Goal: Transaction & Acquisition: Book appointment/travel/reservation

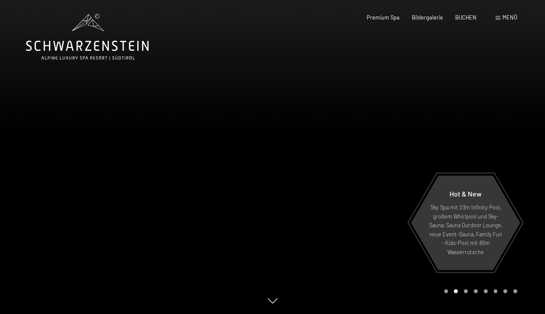
click at [499, 17] on span at bounding box center [497, 18] width 5 height 4
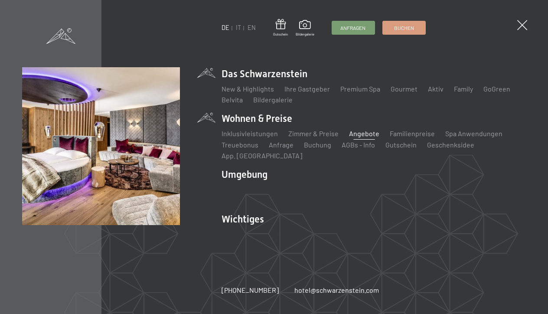
click at [359, 134] on link "Angebote" at bounding box center [364, 133] width 30 height 8
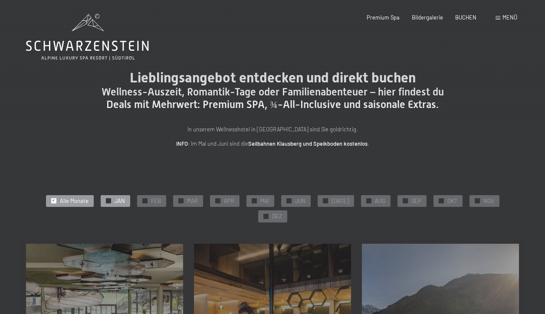
click at [114, 197] on span "JAN" at bounding box center [119, 201] width 10 height 8
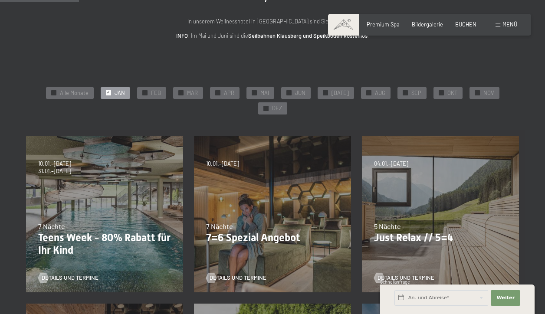
scroll to position [109, 0]
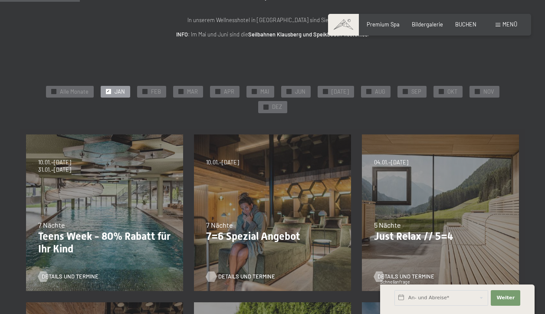
click at [227, 273] on span "Details und Termine" at bounding box center [246, 277] width 57 height 8
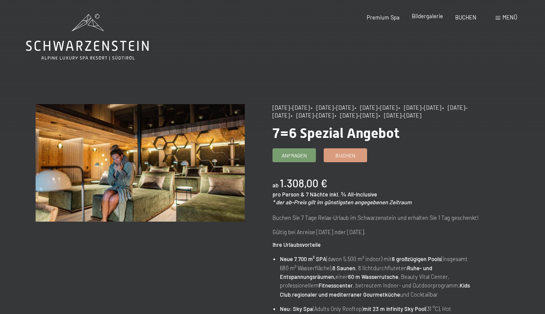
click at [423, 15] on span "Bildergalerie" at bounding box center [427, 16] width 31 height 7
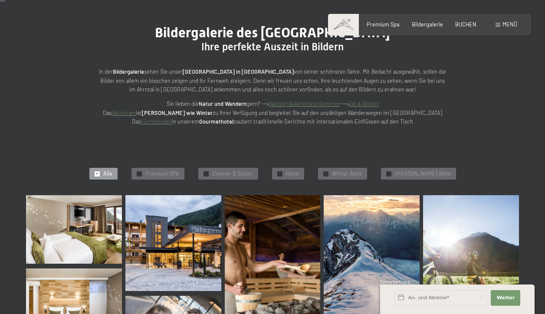
scroll to position [82, 0]
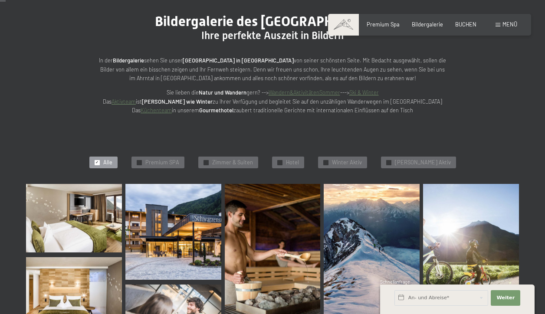
click at [82, 233] on img at bounding box center [74, 218] width 96 height 69
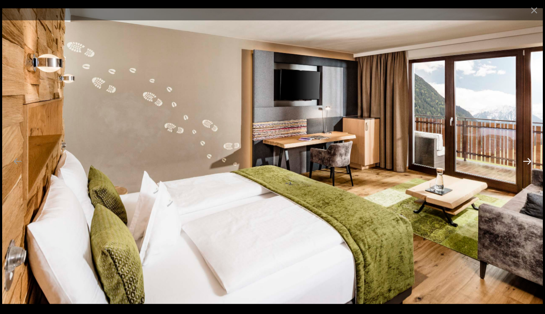
click at [528, 158] on button "Next slide" at bounding box center [527, 161] width 18 height 17
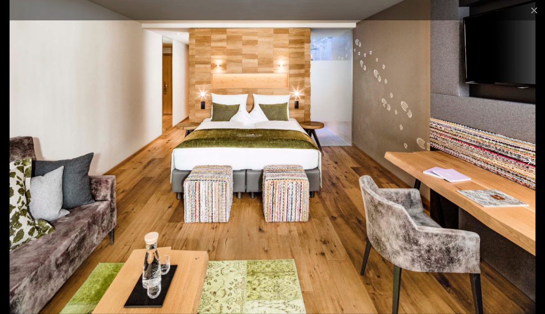
click at [528, 158] on button "Next slide" at bounding box center [527, 161] width 18 height 17
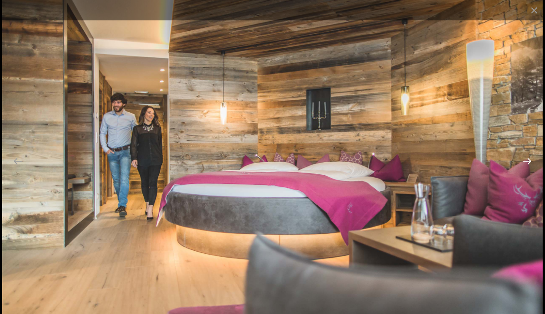
click at [528, 158] on button "Next slide" at bounding box center [527, 161] width 18 height 17
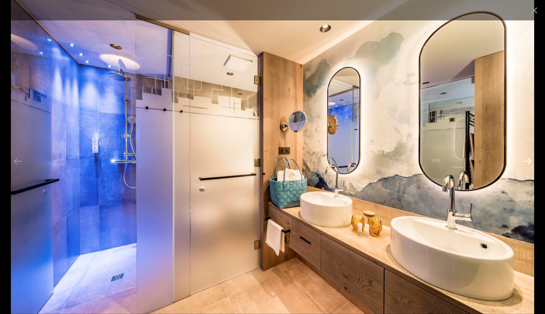
click at [528, 158] on button "Next slide" at bounding box center [527, 161] width 18 height 17
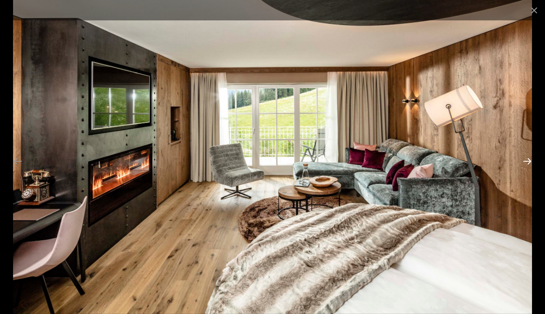
click at [528, 158] on button "Next slide" at bounding box center [527, 161] width 18 height 17
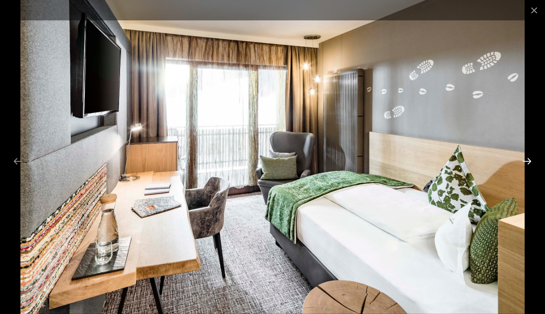
click at [528, 158] on button "Next slide" at bounding box center [527, 161] width 18 height 17
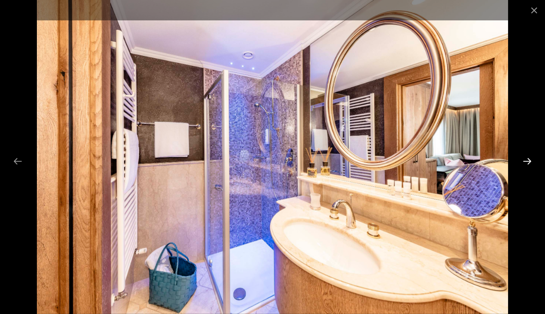
click at [528, 159] on button "Next slide" at bounding box center [527, 161] width 18 height 17
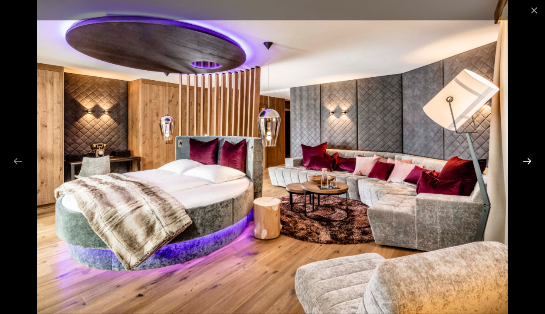
click at [528, 159] on button "Next slide" at bounding box center [527, 161] width 18 height 17
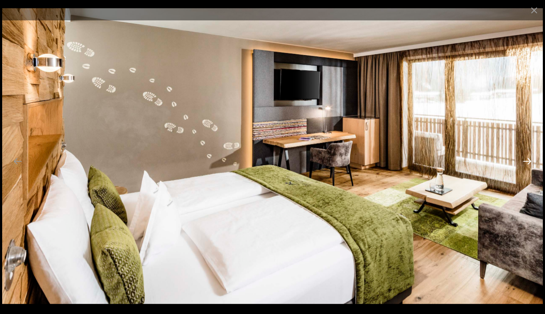
click at [528, 159] on button "Next slide" at bounding box center [527, 161] width 18 height 17
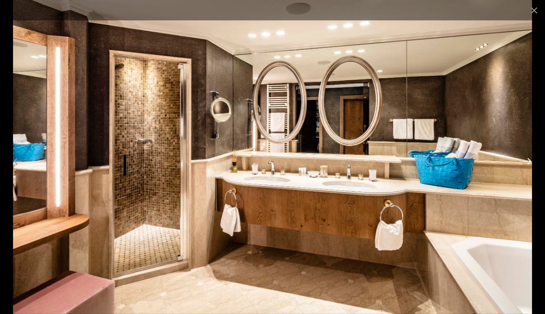
click at [528, 159] on button "Next slide" at bounding box center [527, 161] width 18 height 17
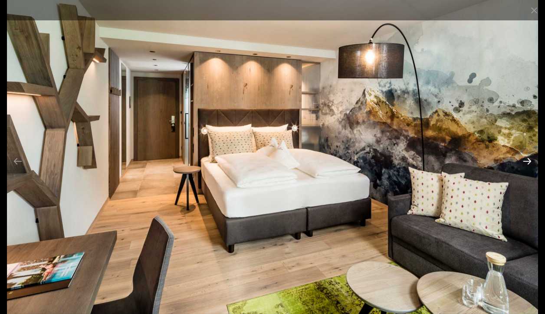
click at [528, 159] on button "Next slide" at bounding box center [527, 161] width 18 height 17
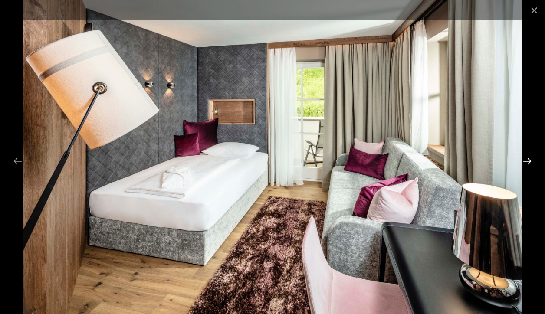
click at [528, 159] on button "Next slide" at bounding box center [527, 161] width 18 height 17
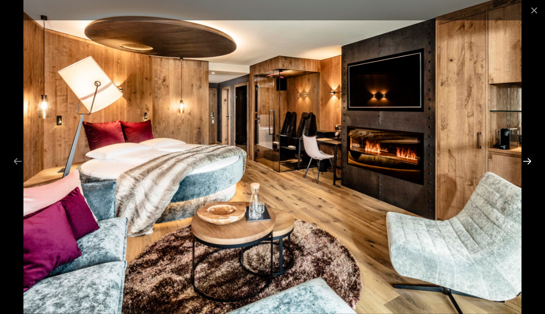
click at [528, 159] on button "Next slide" at bounding box center [527, 161] width 18 height 17
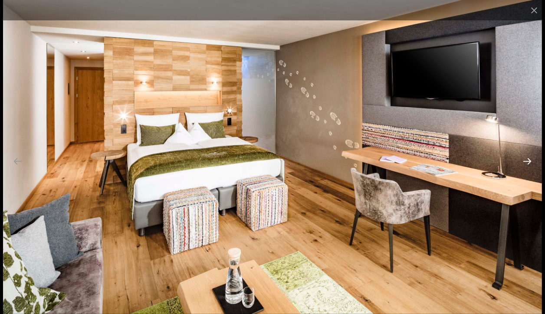
click at [528, 159] on button "Next slide" at bounding box center [527, 161] width 18 height 17
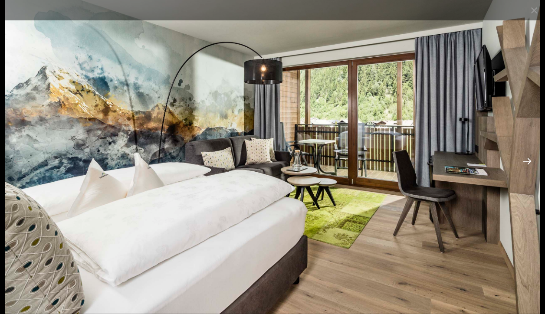
click at [528, 159] on button "Next slide" at bounding box center [527, 161] width 18 height 17
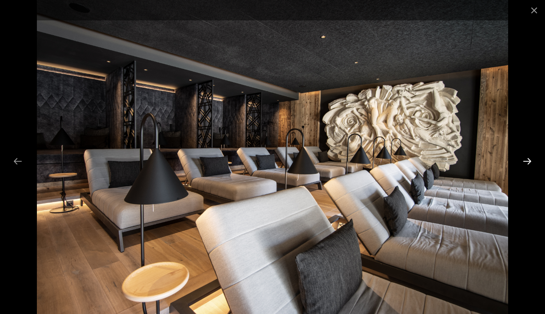
click at [528, 159] on button "Next slide" at bounding box center [527, 161] width 18 height 17
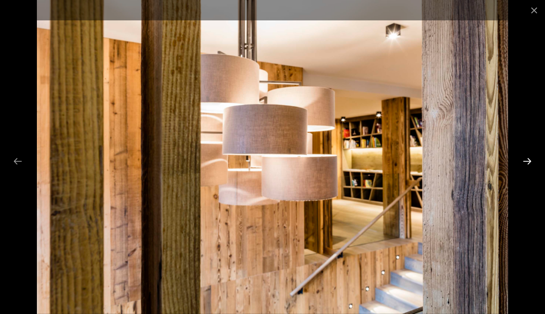
click at [528, 159] on button "Next slide" at bounding box center [527, 161] width 18 height 17
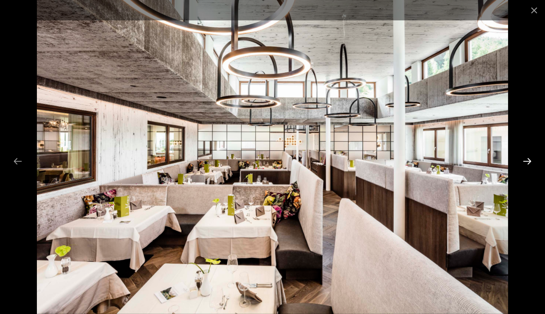
click at [528, 159] on button "Next slide" at bounding box center [527, 161] width 18 height 17
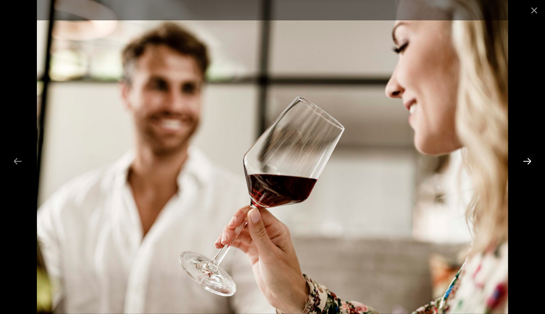
click at [528, 159] on button "Next slide" at bounding box center [527, 161] width 18 height 17
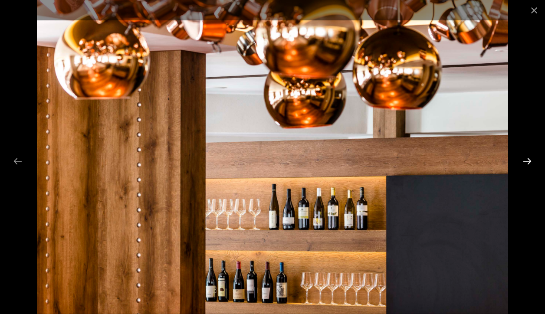
click at [528, 159] on button "Next slide" at bounding box center [527, 161] width 18 height 17
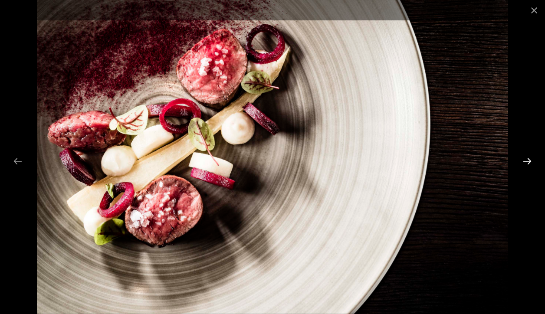
click at [528, 159] on button "Next slide" at bounding box center [527, 161] width 18 height 17
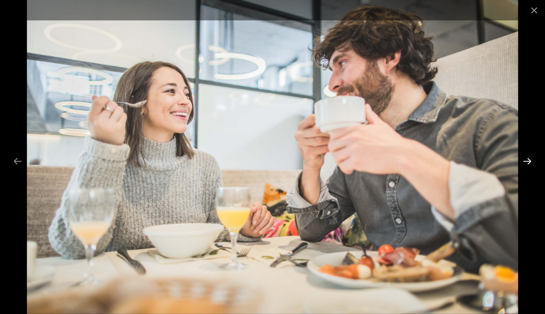
click at [528, 159] on button "Next slide" at bounding box center [527, 161] width 18 height 17
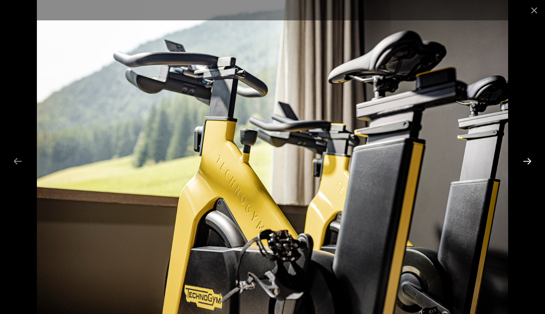
click at [528, 159] on button "Next slide" at bounding box center [527, 161] width 18 height 17
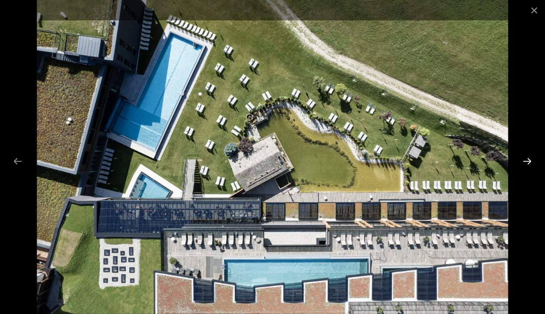
click at [528, 159] on button "Next slide" at bounding box center [527, 161] width 18 height 17
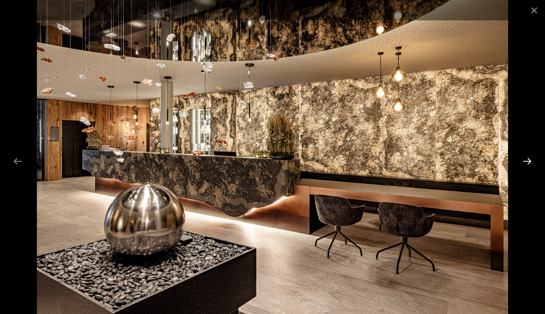
click at [528, 159] on button "Next slide" at bounding box center [527, 161] width 18 height 17
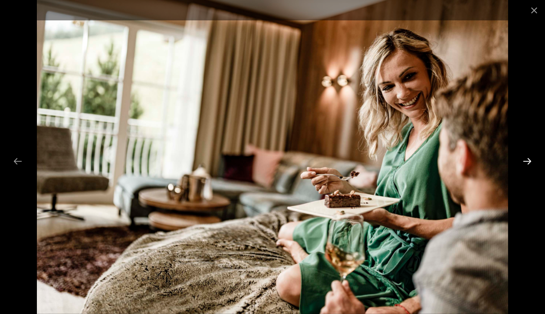
click at [528, 159] on button "Next slide" at bounding box center [527, 161] width 18 height 17
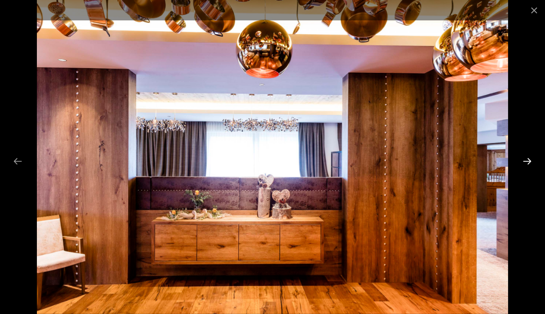
click at [528, 159] on button "Next slide" at bounding box center [527, 161] width 18 height 17
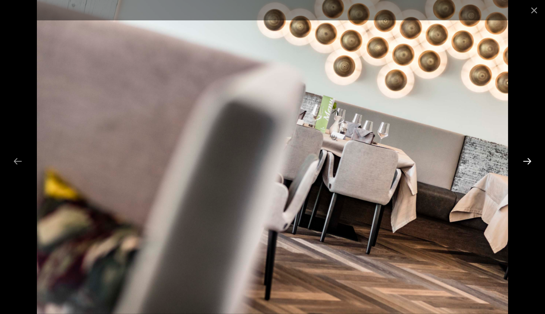
click at [528, 159] on button "Next slide" at bounding box center [527, 161] width 18 height 17
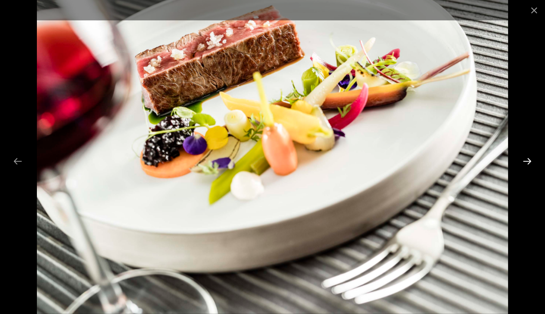
click at [528, 159] on button "Next slide" at bounding box center [527, 161] width 18 height 17
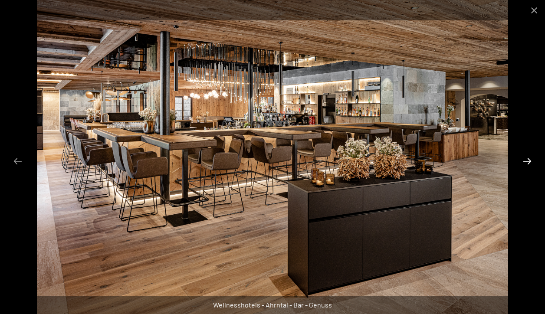
click at [528, 159] on button "Next slide" at bounding box center [527, 161] width 18 height 17
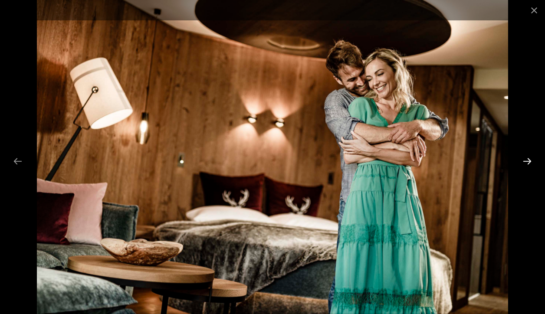
click at [528, 159] on button "Next slide" at bounding box center [527, 161] width 18 height 17
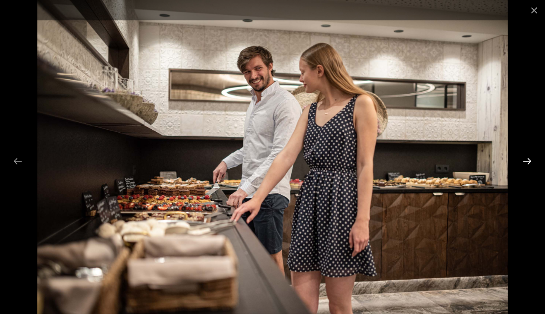
click at [528, 159] on button "Next slide" at bounding box center [527, 161] width 18 height 17
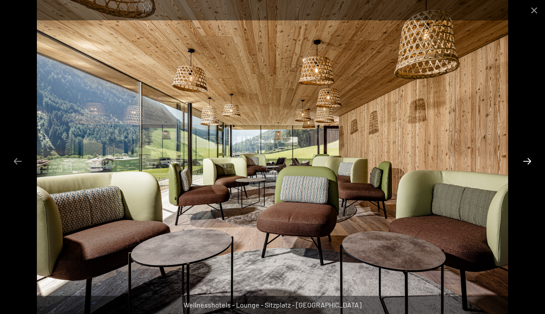
click at [528, 159] on button "Next slide" at bounding box center [527, 161] width 18 height 17
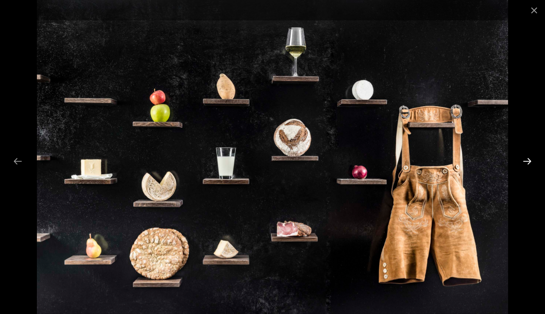
click at [528, 159] on button "Next slide" at bounding box center [527, 161] width 18 height 17
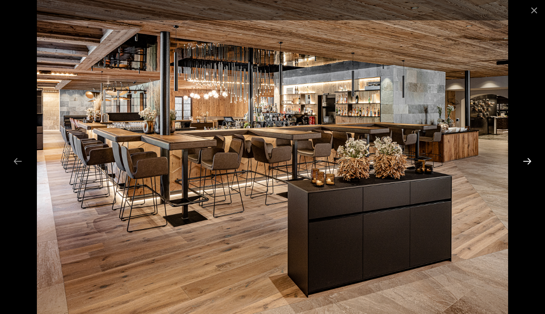
click at [528, 159] on button "Next slide" at bounding box center [527, 161] width 18 height 17
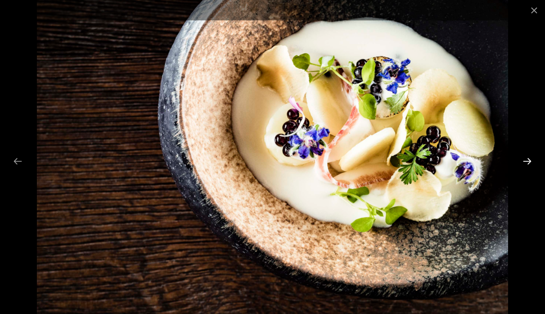
click at [528, 159] on button "Next slide" at bounding box center [527, 161] width 18 height 17
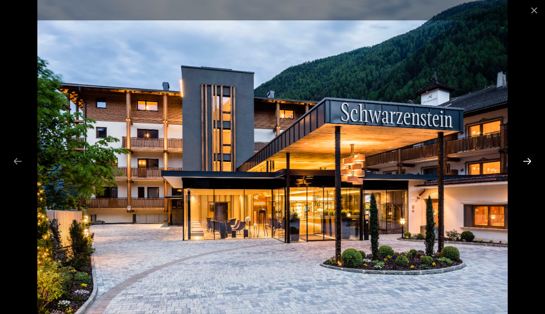
click at [528, 159] on button "Next slide" at bounding box center [527, 161] width 18 height 17
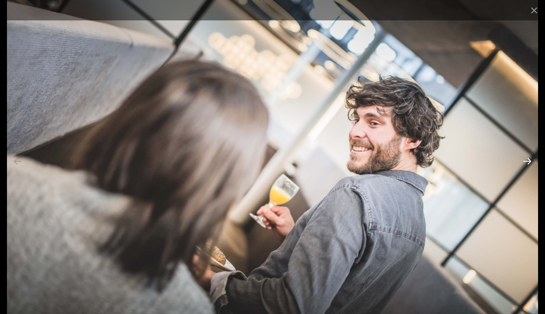
click at [528, 159] on button "Next slide" at bounding box center [527, 161] width 18 height 17
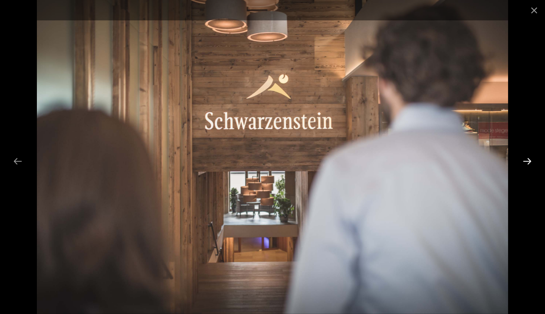
click at [528, 159] on button "Next slide" at bounding box center [527, 161] width 18 height 17
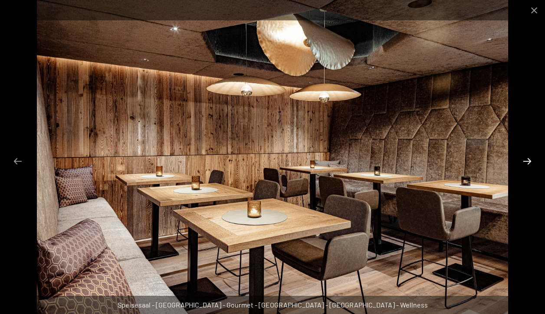
click at [528, 159] on button "Next slide" at bounding box center [527, 161] width 18 height 17
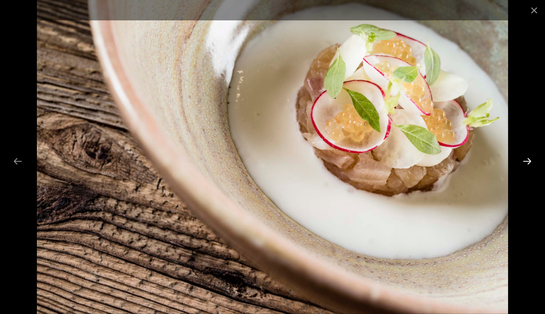
click at [528, 159] on button "Next slide" at bounding box center [527, 161] width 18 height 17
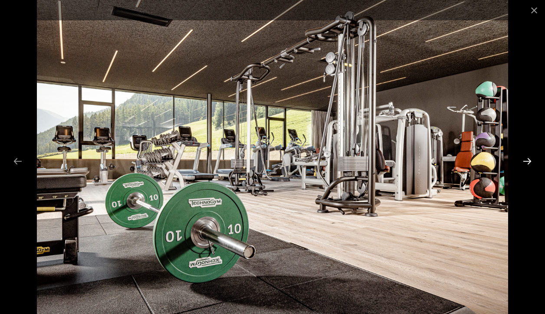
click at [528, 159] on button "Next slide" at bounding box center [527, 161] width 18 height 17
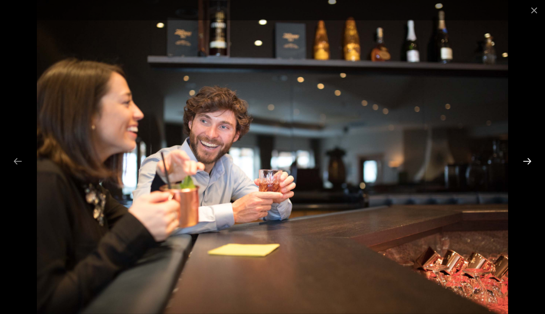
click at [528, 159] on button "Next slide" at bounding box center [527, 161] width 18 height 17
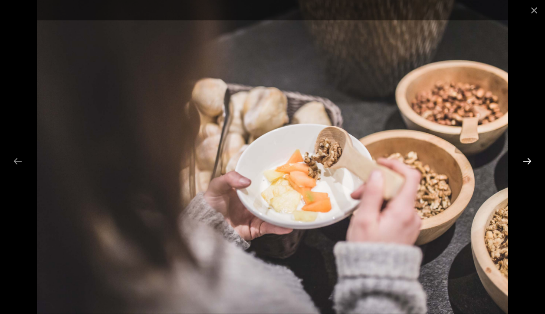
click at [528, 159] on button "Next slide" at bounding box center [527, 161] width 18 height 17
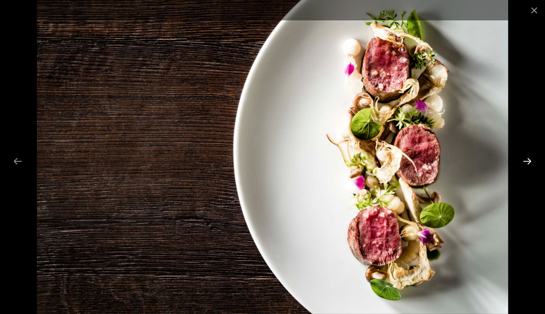
click at [528, 159] on button "Next slide" at bounding box center [527, 161] width 18 height 17
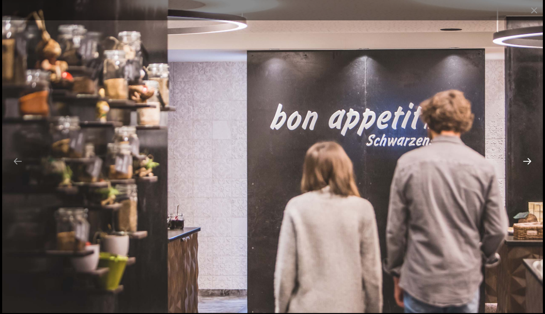
click at [528, 159] on button "Next slide" at bounding box center [527, 161] width 18 height 17
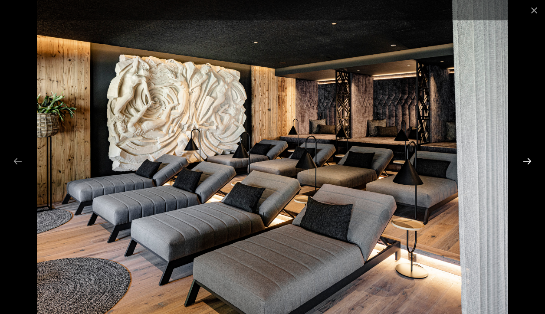
click at [528, 159] on button "Next slide" at bounding box center [527, 161] width 18 height 17
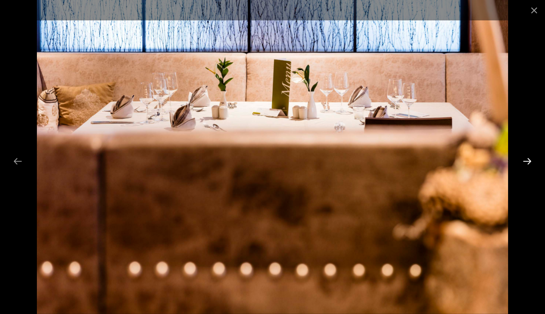
click at [528, 159] on button "Next slide" at bounding box center [527, 161] width 18 height 17
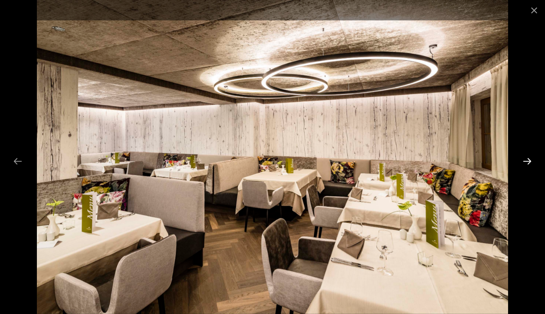
click at [528, 159] on button "Next slide" at bounding box center [527, 161] width 18 height 17
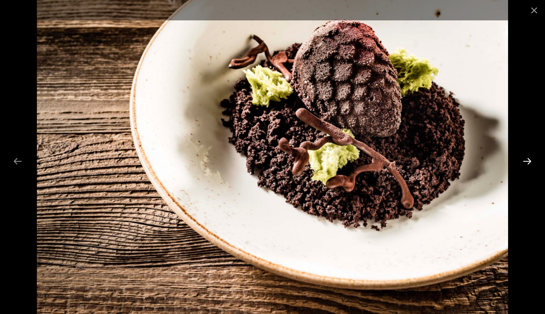
click at [528, 159] on button "Next slide" at bounding box center [527, 161] width 18 height 17
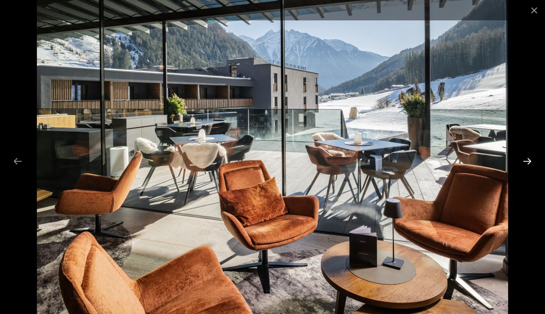
click at [528, 159] on button "Next slide" at bounding box center [527, 161] width 18 height 17
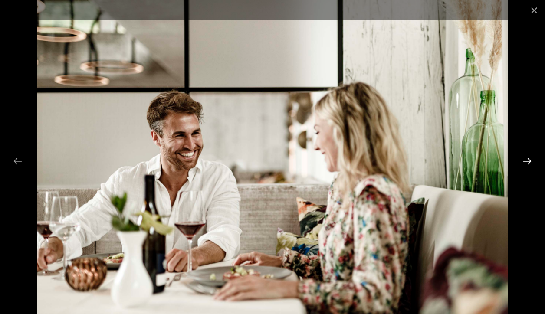
click at [528, 159] on button "Next slide" at bounding box center [527, 161] width 18 height 17
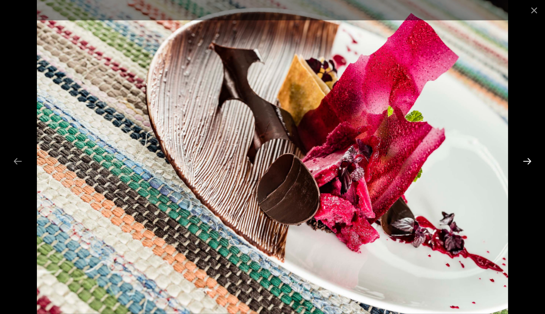
click at [528, 159] on button "Next slide" at bounding box center [527, 161] width 18 height 17
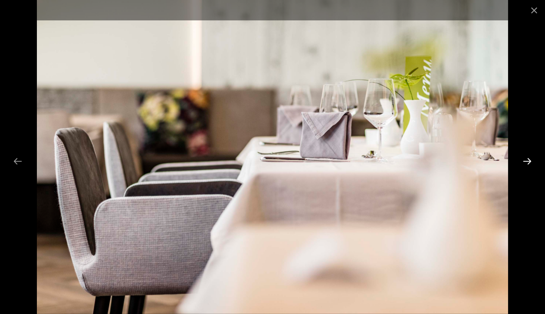
click at [528, 159] on button "Next slide" at bounding box center [527, 161] width 18 height 17
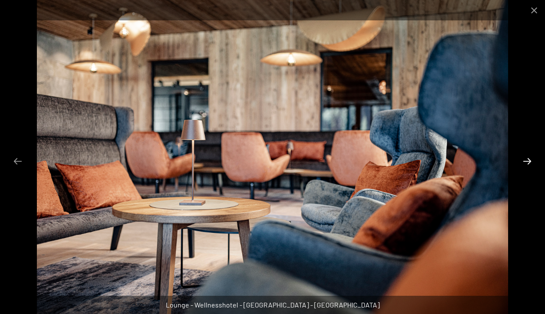
click at [528, 159] on button "Next slide" at bounding box center [527, 161] width 18 height 17
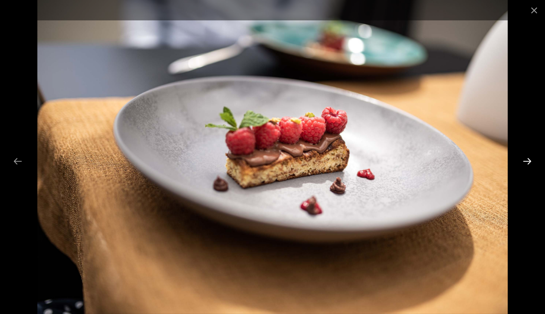
click at [528, 159] on button "Next slide" at bounding box center [527, 161] width 18 height 17
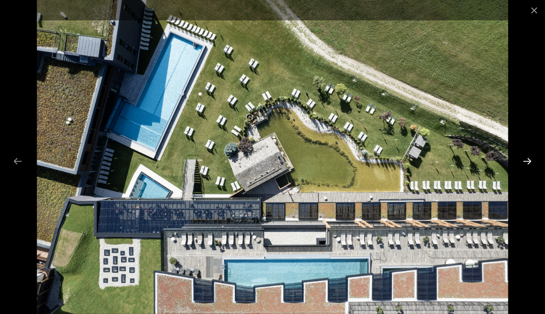
click at [528, 159] on button "Next slide" at bounding box center [527, 161] width 18 height 17
